Goal: Task Accomplishment & Management: Manage account settings

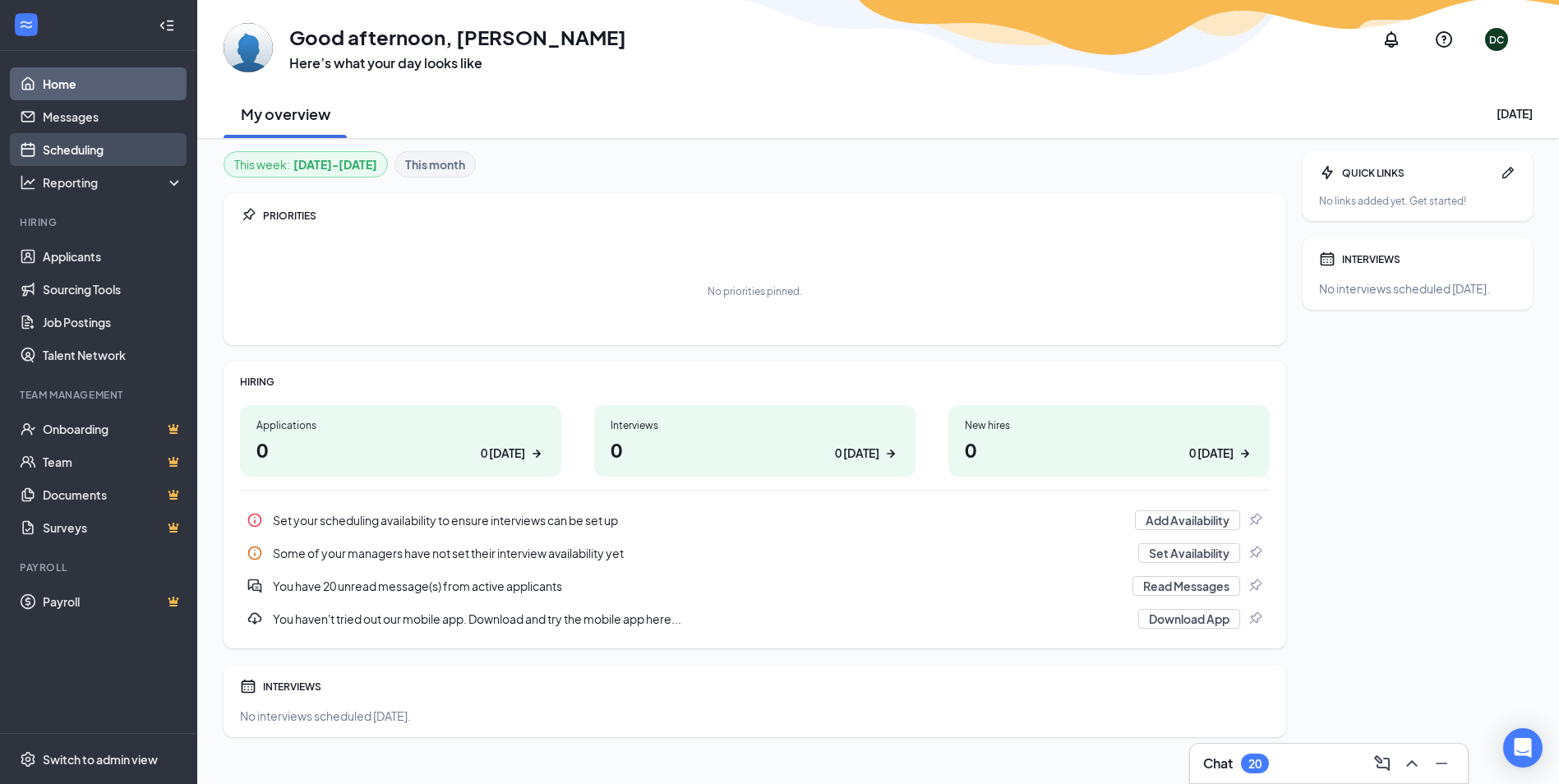
click at [102, 148] on link "Scheduling" at bounding box center [113, 149] width 141 height 33
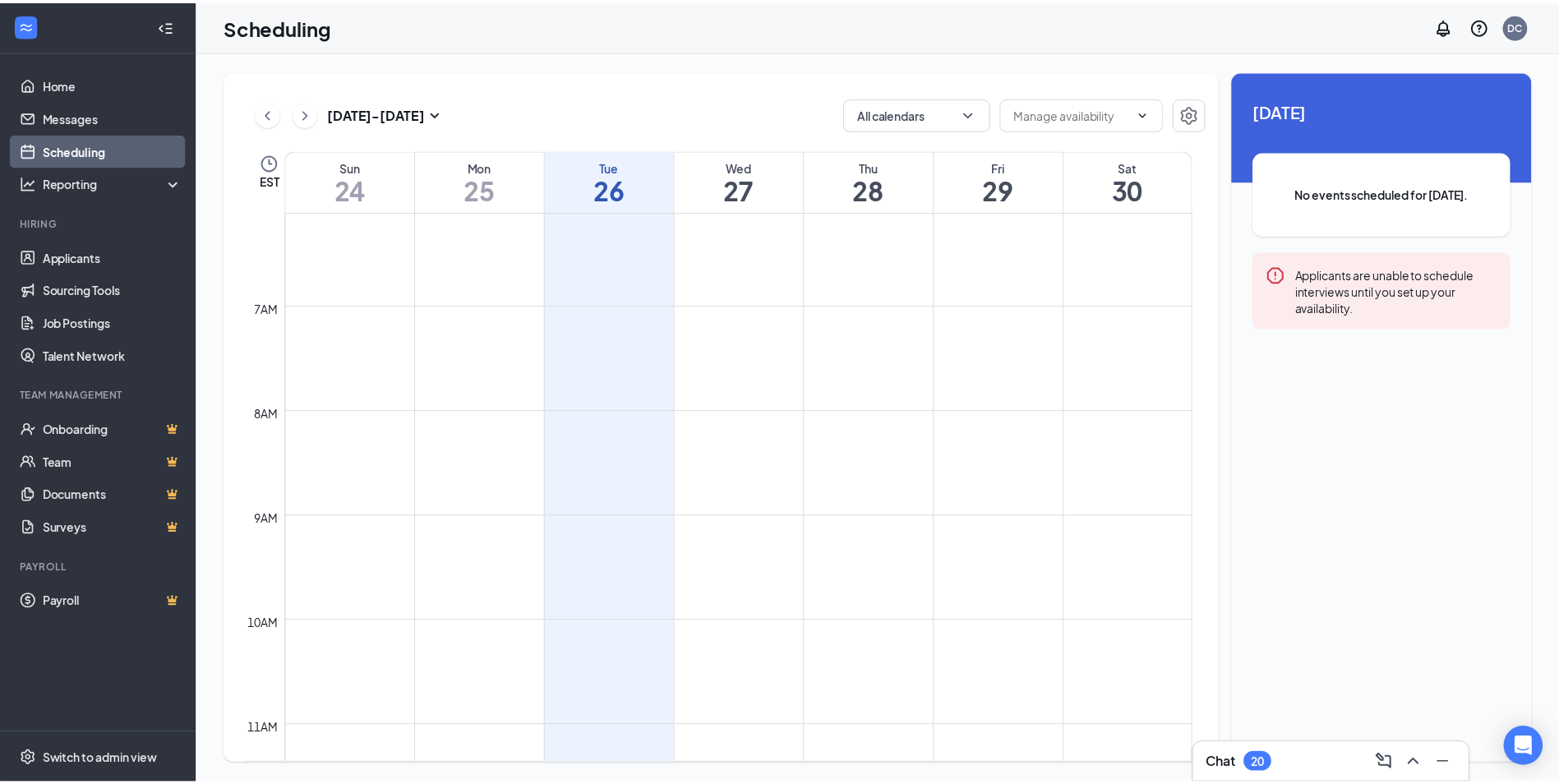
scroll to position [561, 0]
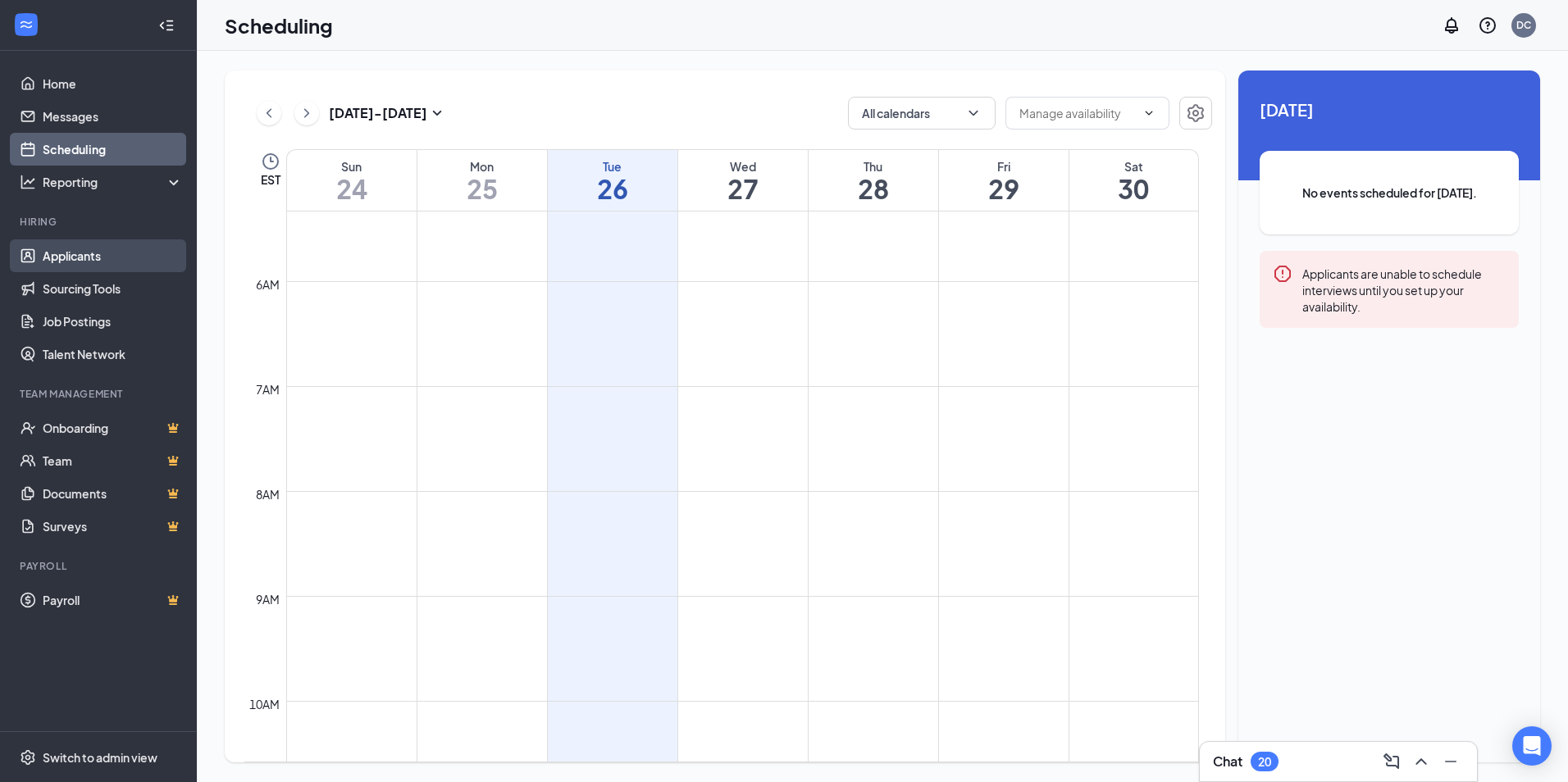
click at [146, 250] on link "Applicants" at bounding box center [113, 255] width 141 height 33
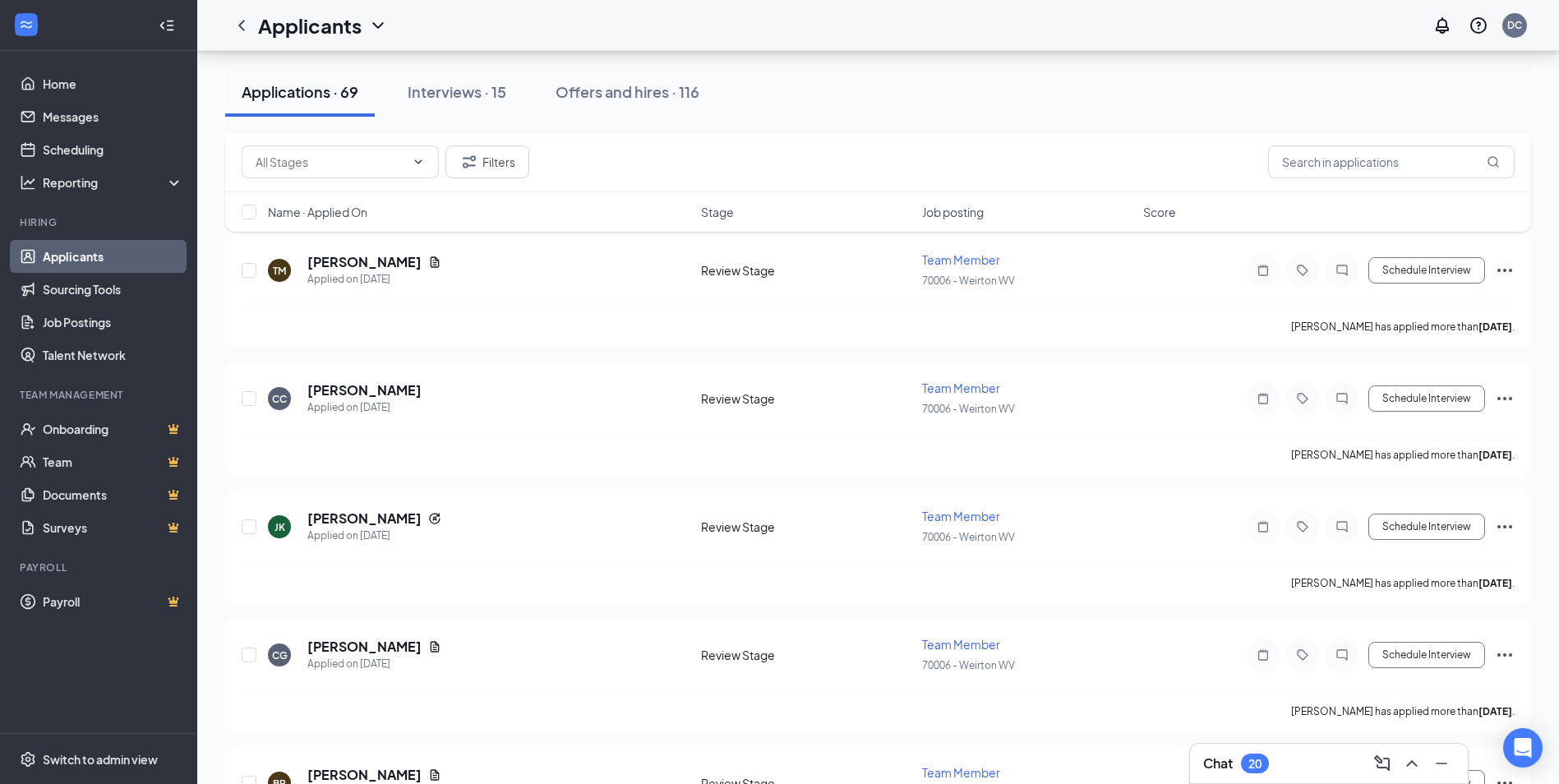
scroll to position [575, 0]
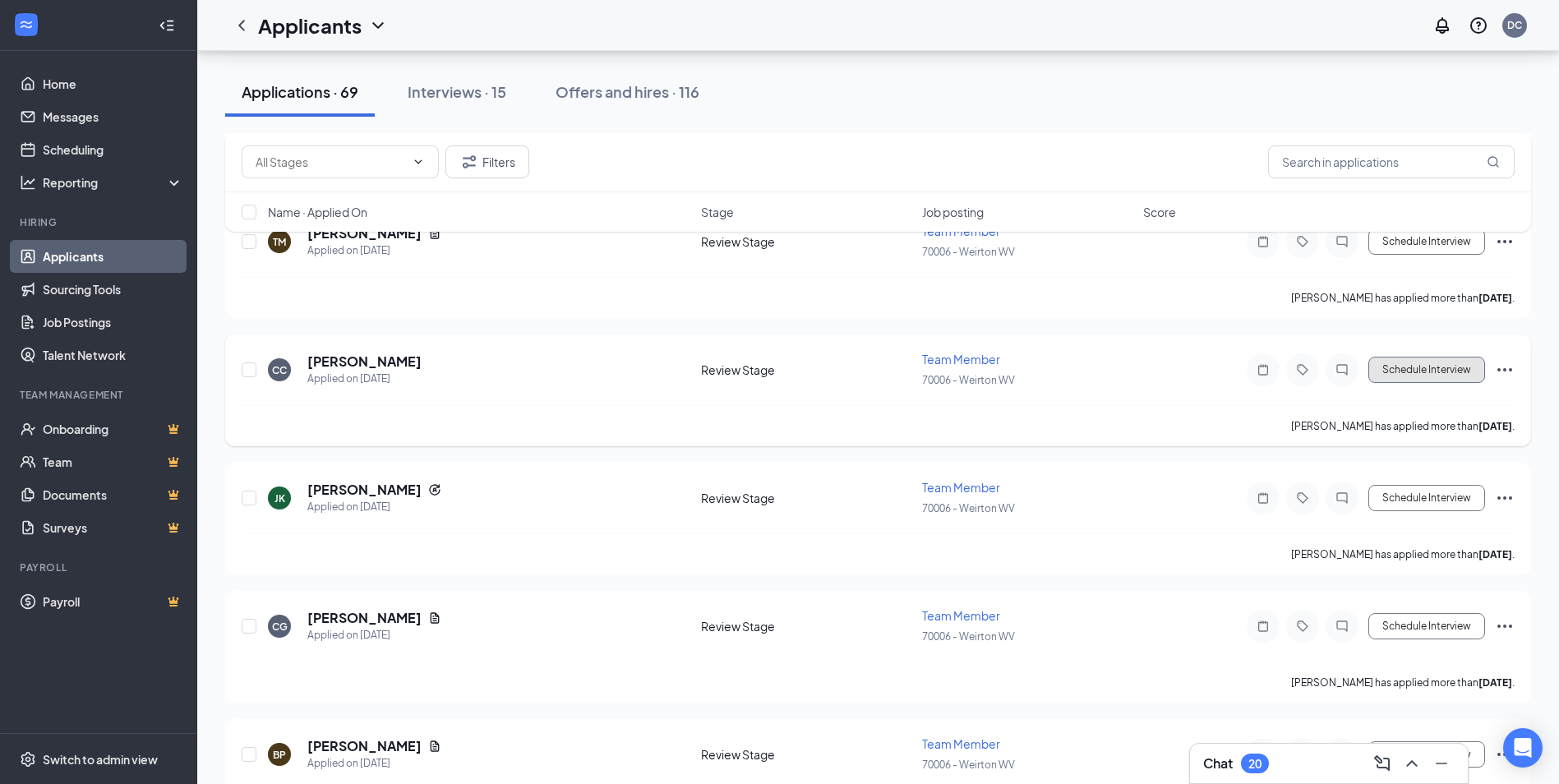
click at [1441, 377] on button "Schedule Interview" at bounding box center [1427, 370] width 117 height 26
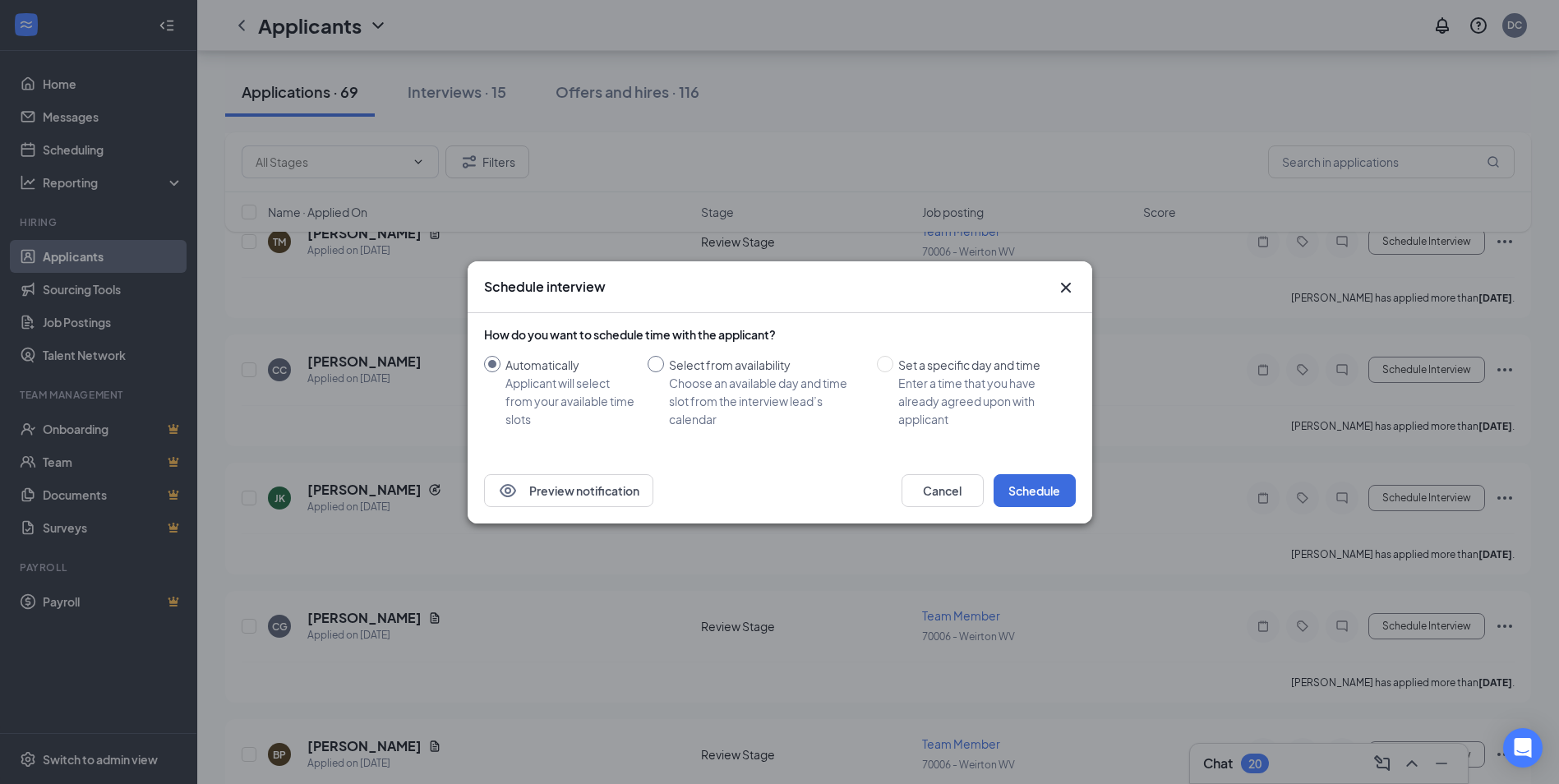
click at [666, 363] on span "Select from availability Choose an available day and time slot from the intervi…" at bounding box center [767, 392] width 206 height 72
click at [664, 363] on input "Select from availability Choose an available day and time slot from the intervi…" at bounding box center [656, 364] width 16 height 16
radio input "true"
radio input "false"
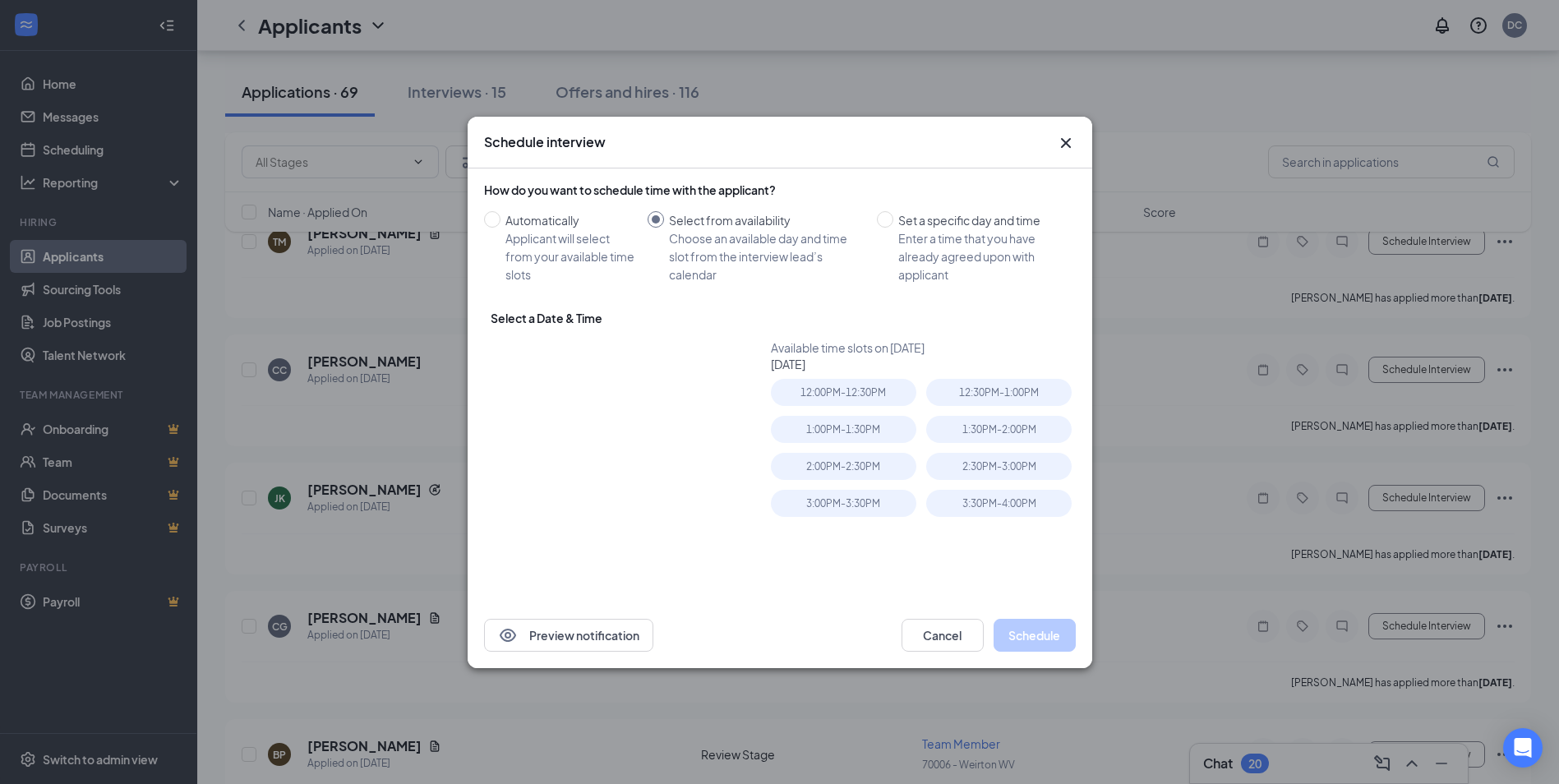
type input "[DATE]"
click at [603, 514] on table "Su Mo Tu We Th Fr Sa 27 28 29 30 31 1 2 3 4 5 6 7 8 9 10 11 12 13 14 15 16 17 1…" at bounding box center [604, 467] width 207 height 173
drag, startPoint x: 926, startPoint y: 629, endPoint x: 1338, endPoint y: 443, distance: 451.8
click at [927, 629] on button "Cancel" at bounding box center [943, 635] width 82 height 33
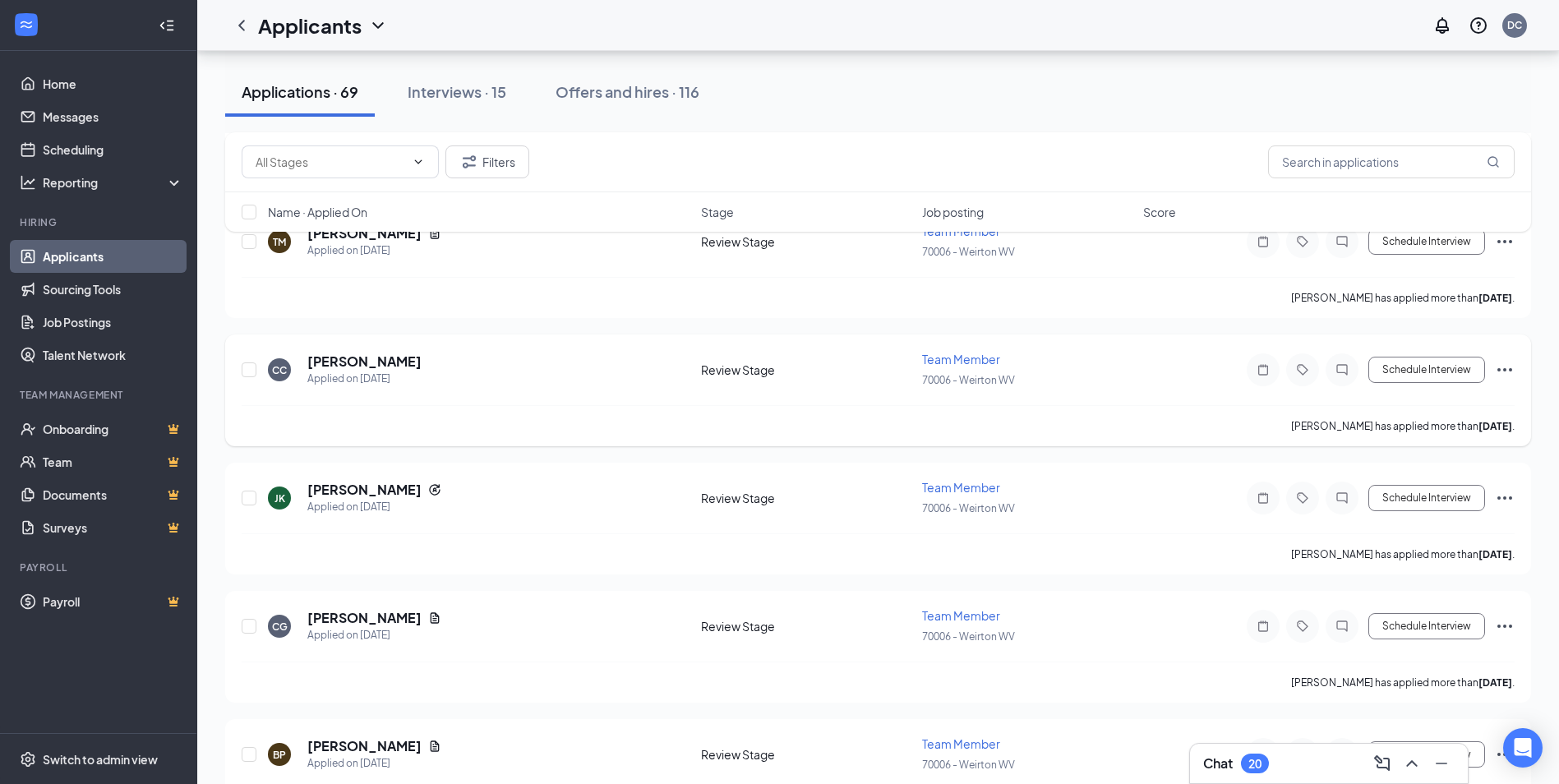
click at [1505, 373] on icon "Ellipses" at bounding box center [1505, 370] width 20 height 20
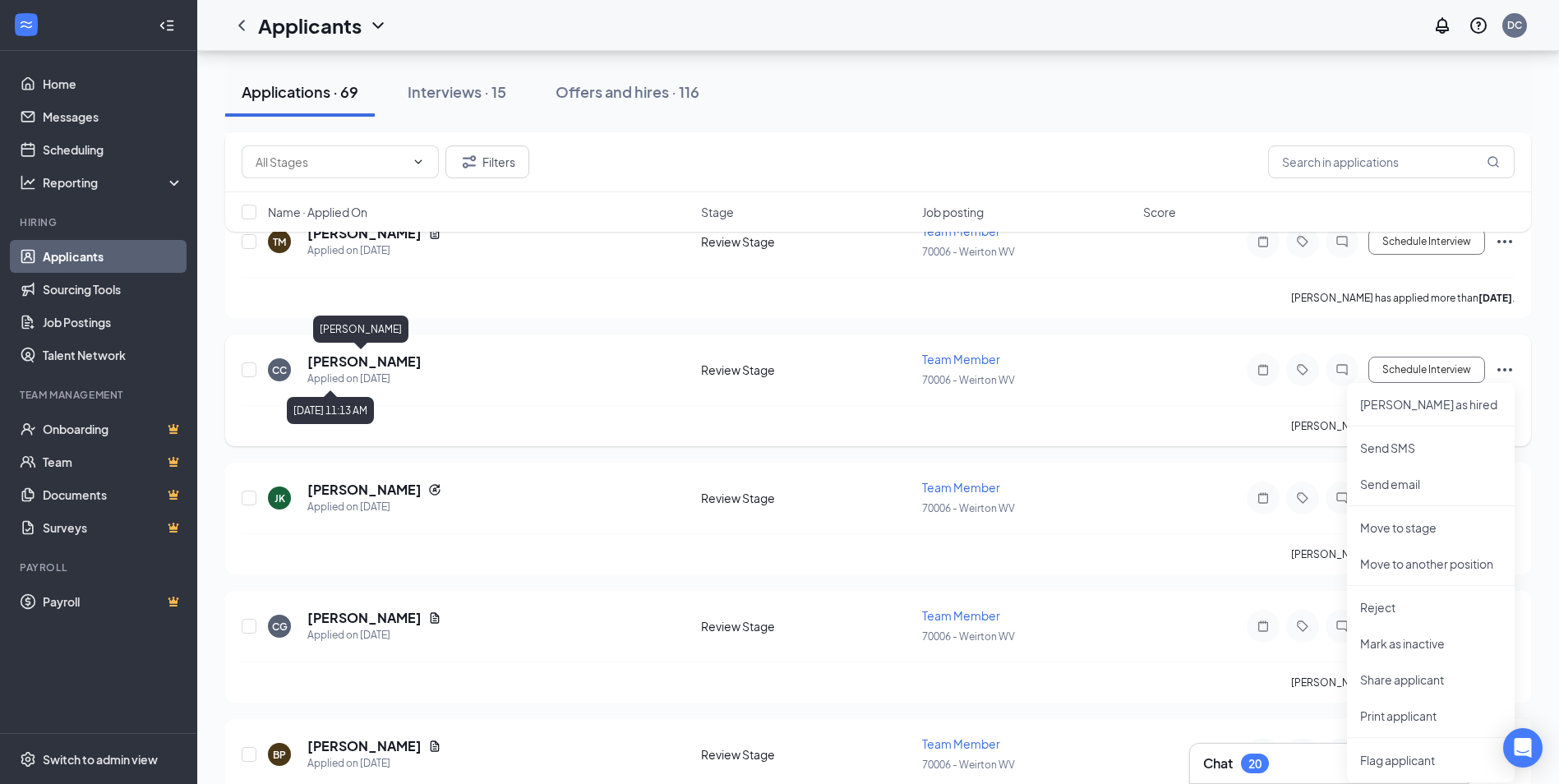
click at [370, 368] on h5 "[PERSON_NAME]" at bounding box center [364, 362] width 114 height 18
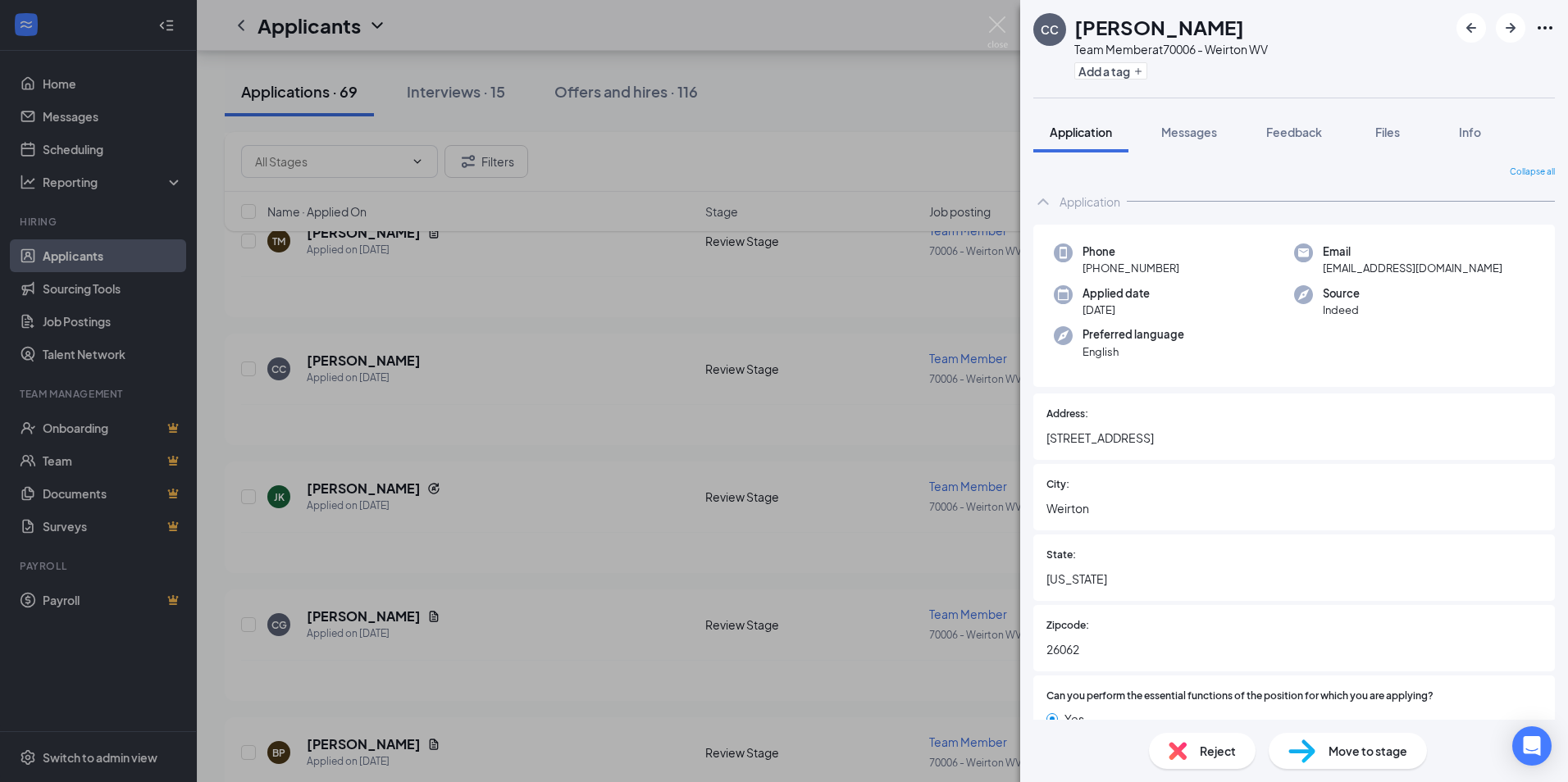
click at [902, 276] on div "CC [PERSON_NAME] Team Member at [STREET_ADDRESS] Add a tag Application Messages…" at bounding box center [784, 391] width 1568 height 782
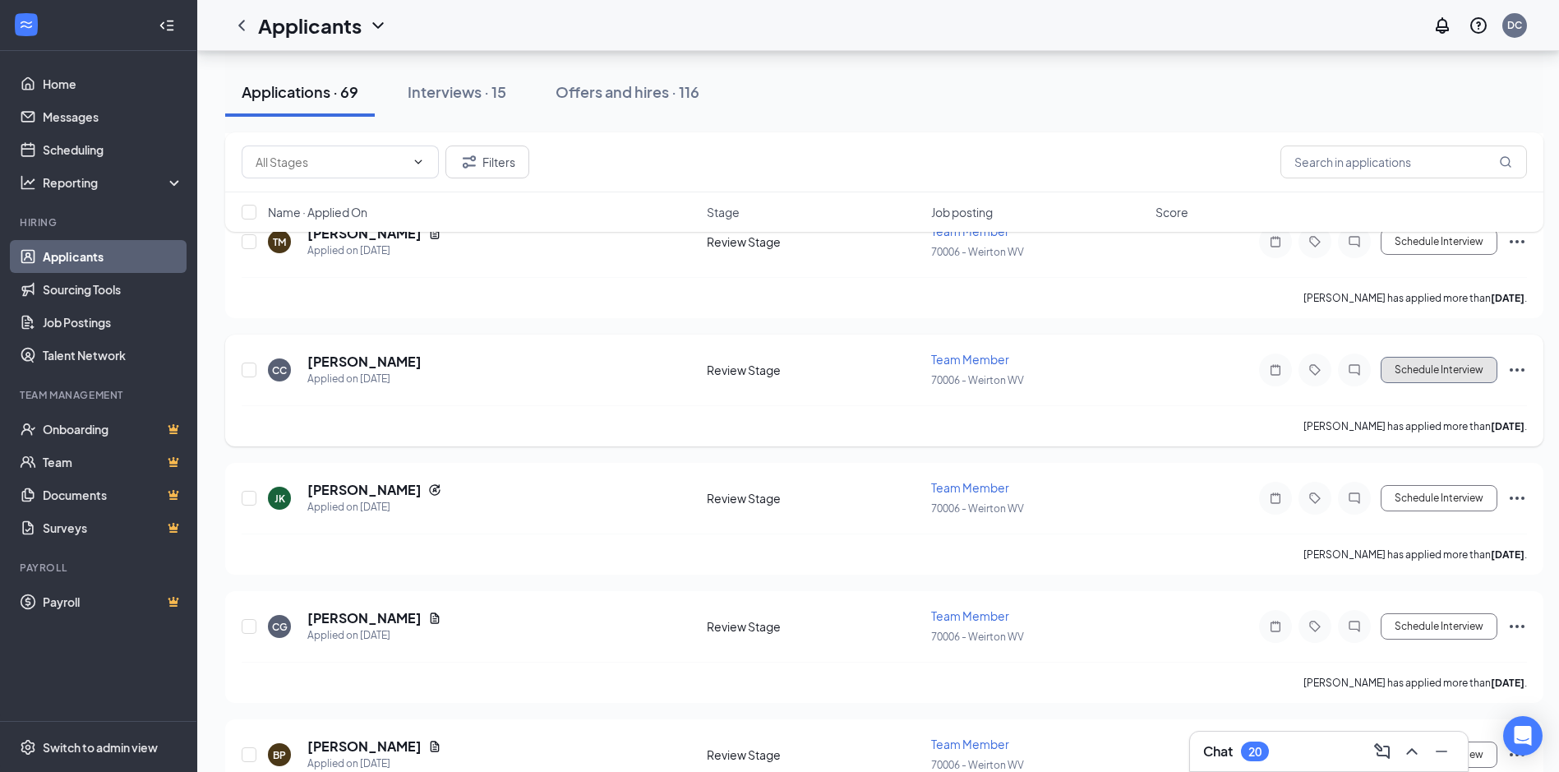
click at [1393, 369] on button "Schedule Interview" at bounding box center [1439, 370] width 117 height 26
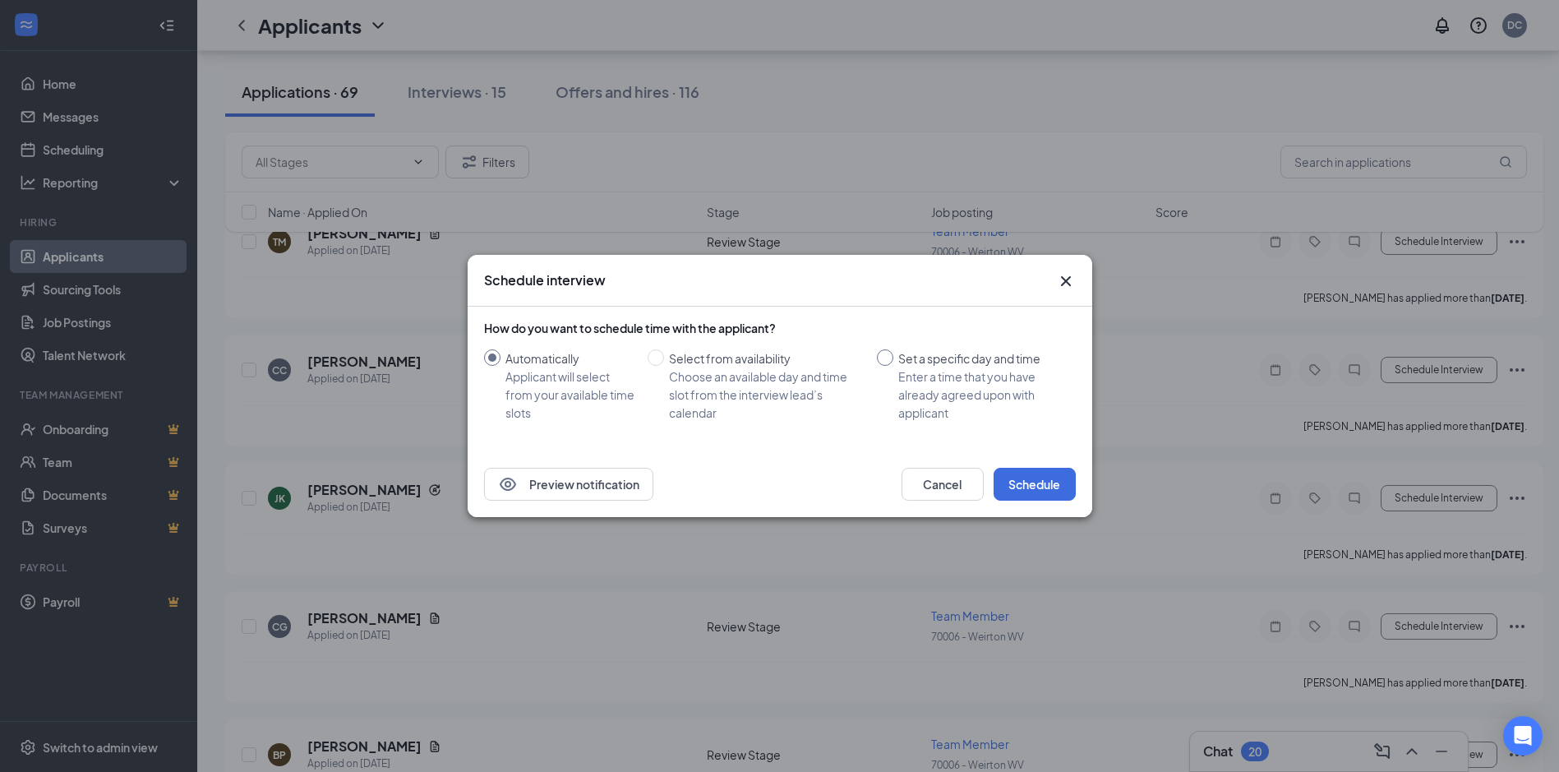
click at [894, 363] on span "Set a specific day and time Enter a time that you have already agreed upon with…" at bounding box center [982, 385] width 176 height 72
click at [894, 363] on input "Set a specific day and time Enter a time that you have already agreed upon with…" at bounding box center [885, 357] width 16 height 16
radio input "true"
radio input "false"
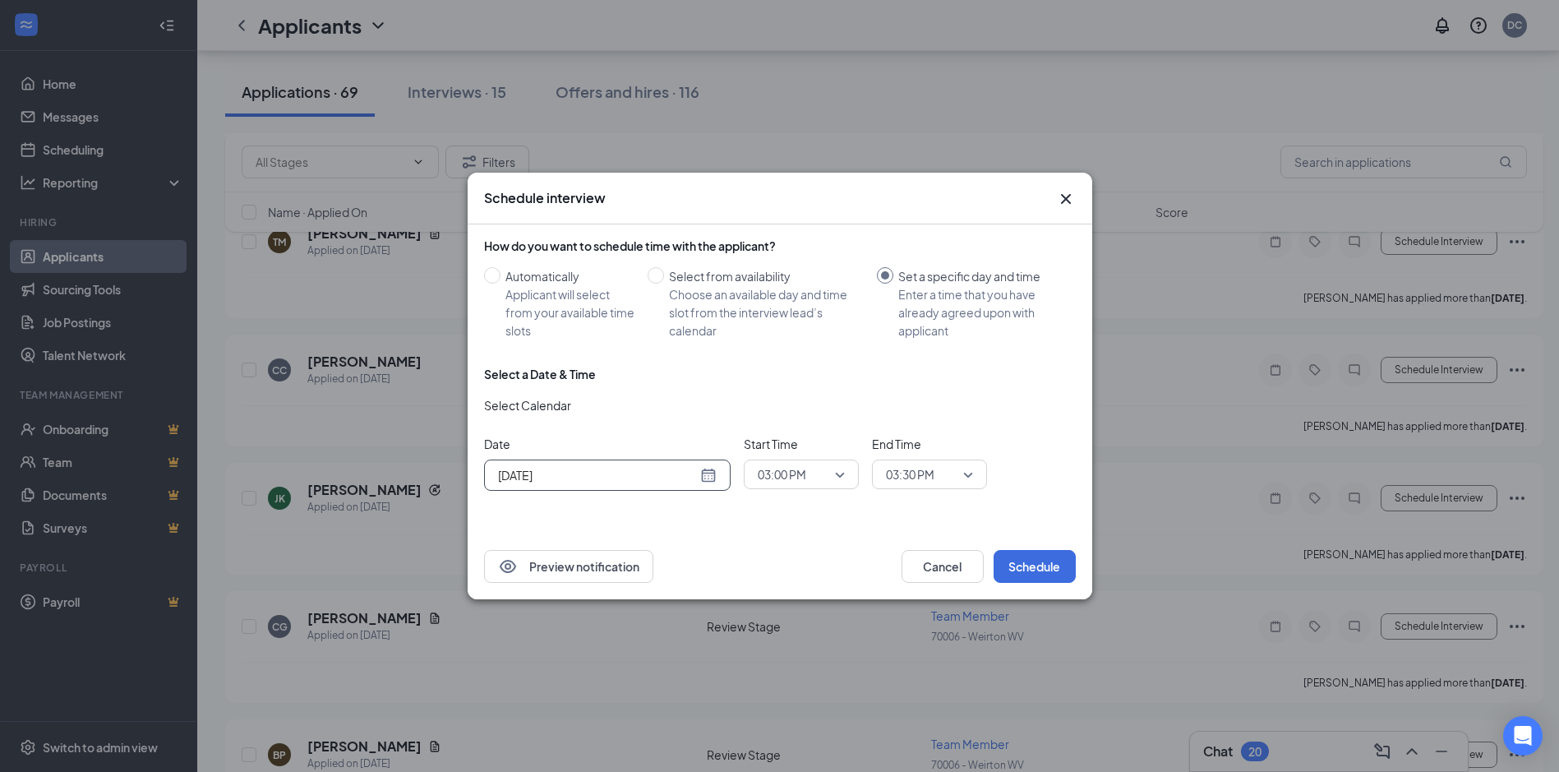
click at [709, 478] on div "[DATE]" at bounding box center [607, 475] width 219 height 18
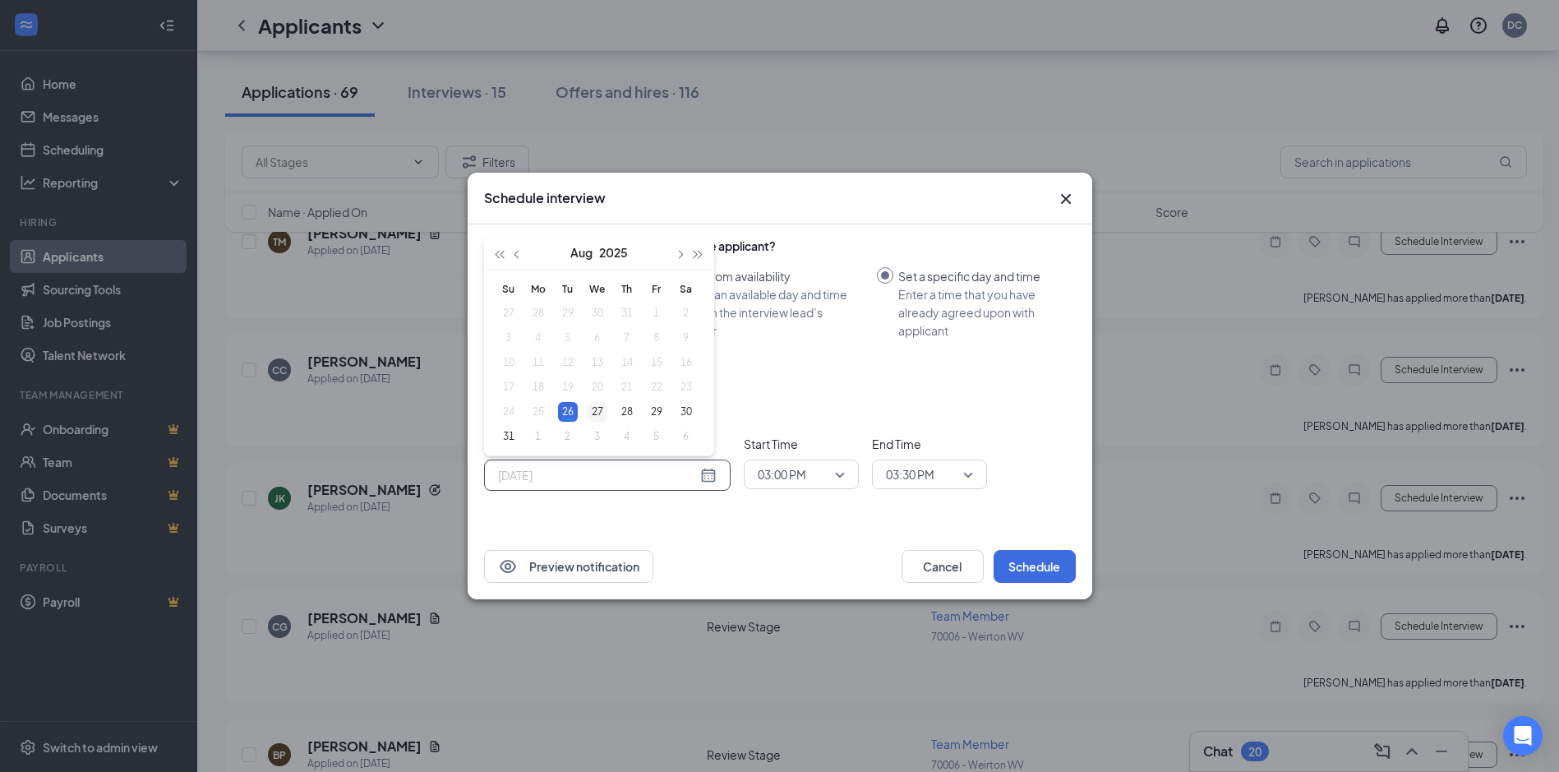
type input "[DATE]"
click at [598, 409] on div "27" at bounding box center [598, 412] width 20 height 20
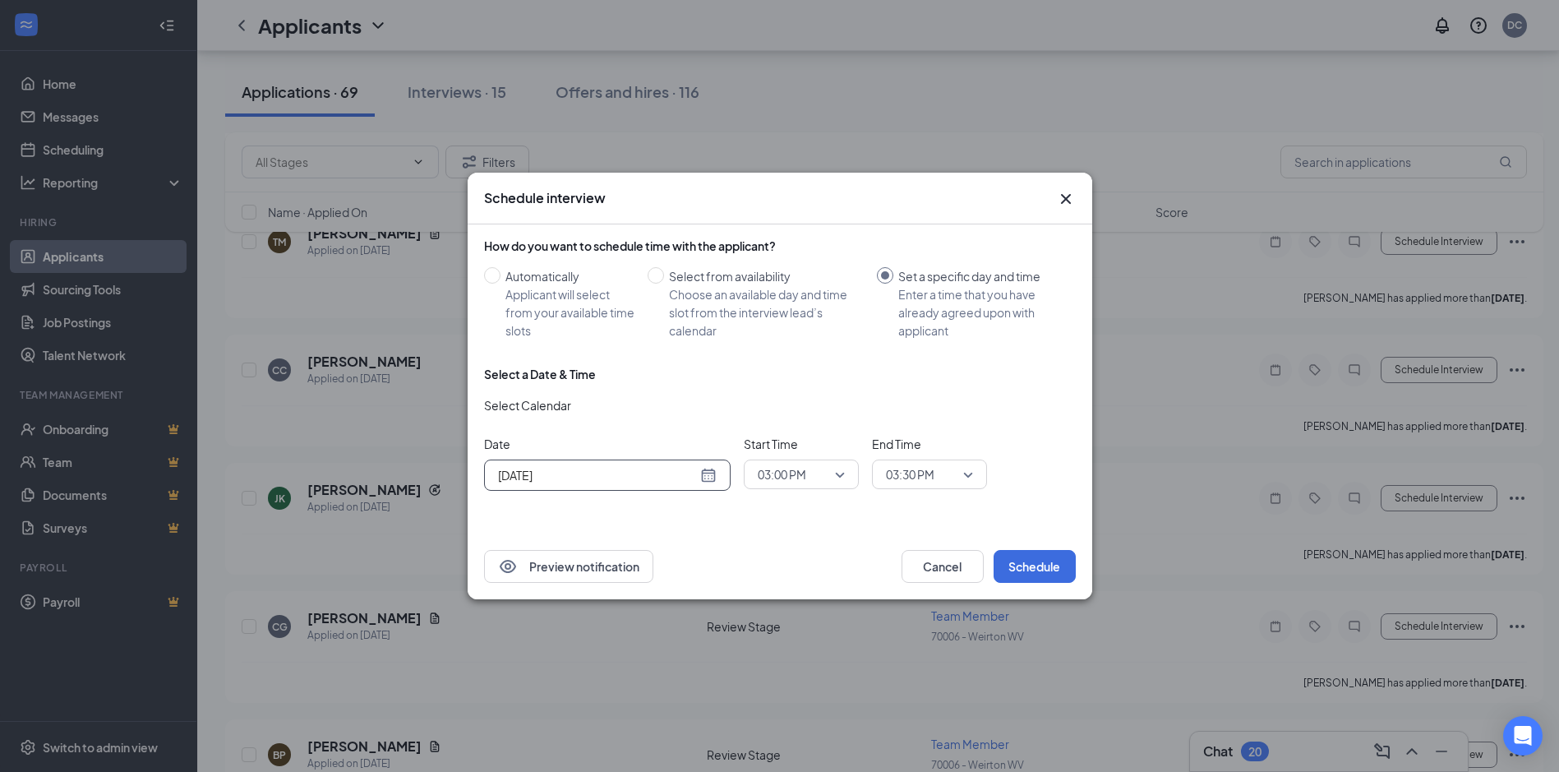
click at [840, 473] on span "03:00 PM" at bounding box center [801, 474] width 87 height 25
click at [792, 262] on span "11:45 AM" at bounding box center [781, 266] width 48 height 18
click at [969, 473] on span "03:30 PM" at bounding box center [929, 474] width 87 height 25
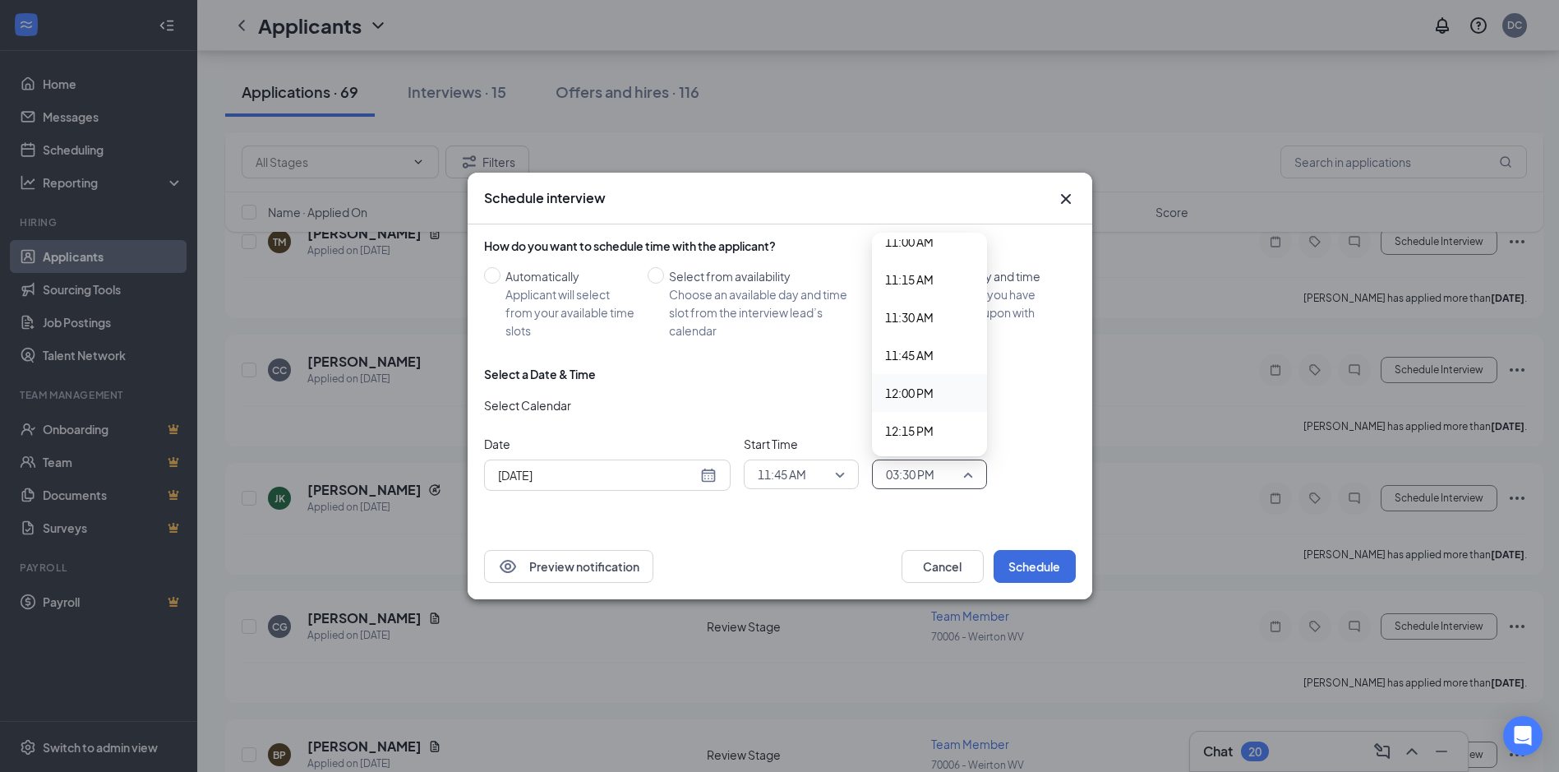
click at [926, 388] on span "12:00 PM" at bounding box center [909, 393] width 48 height 18
click at [1069, 559] on button "Schedule" at bounding box center [1035, 566] width 82 height 33
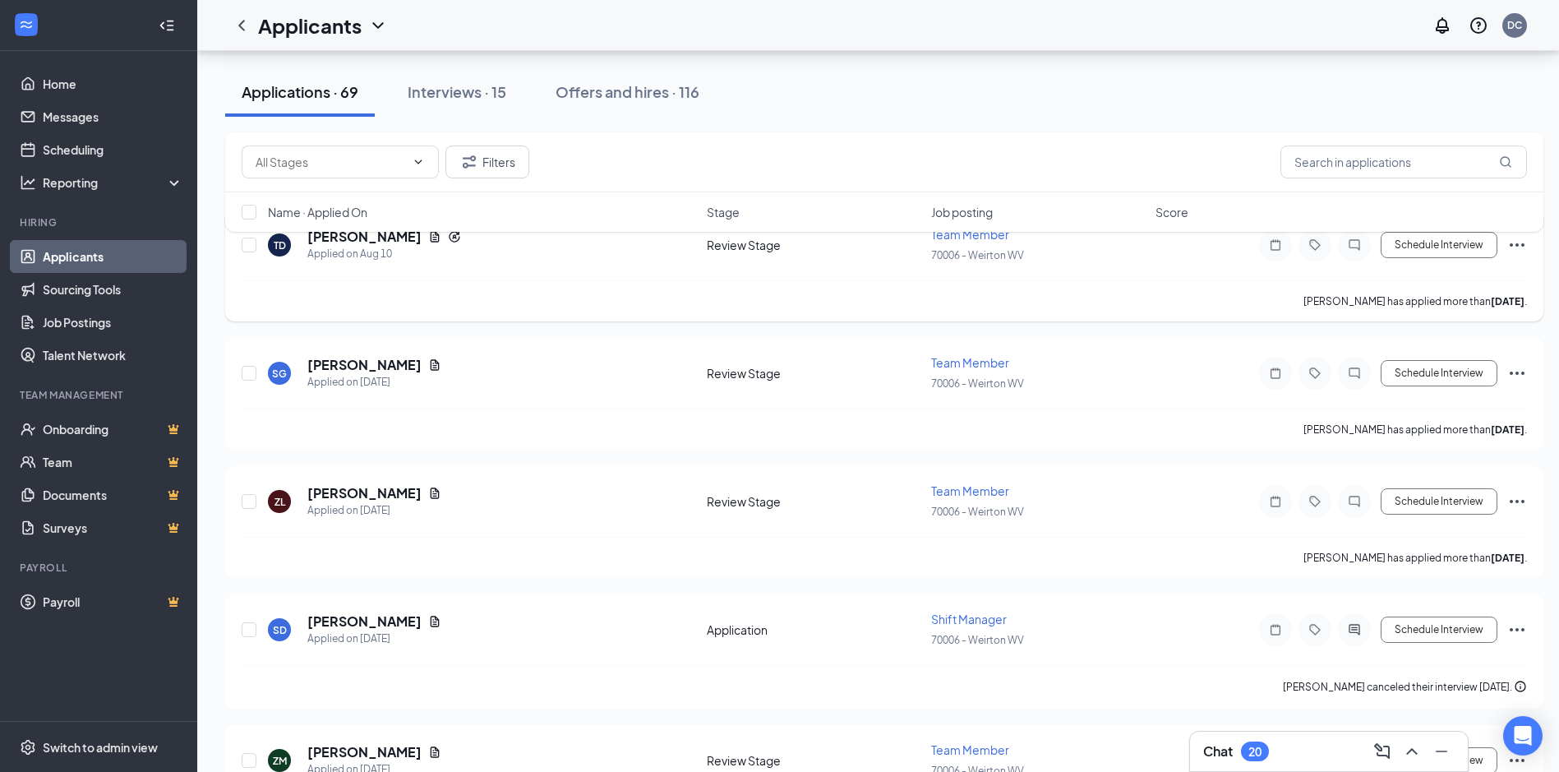
scroll to position [1973, 0]
